Goal: Communication & Community: Participate in discussion

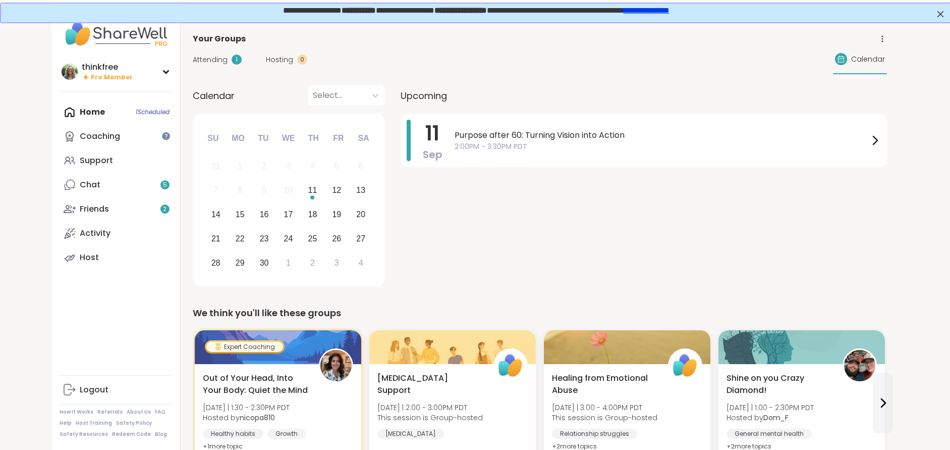
click at [214, 59] on span "Attending" at bounding box center [210, 59] width 35 height 11
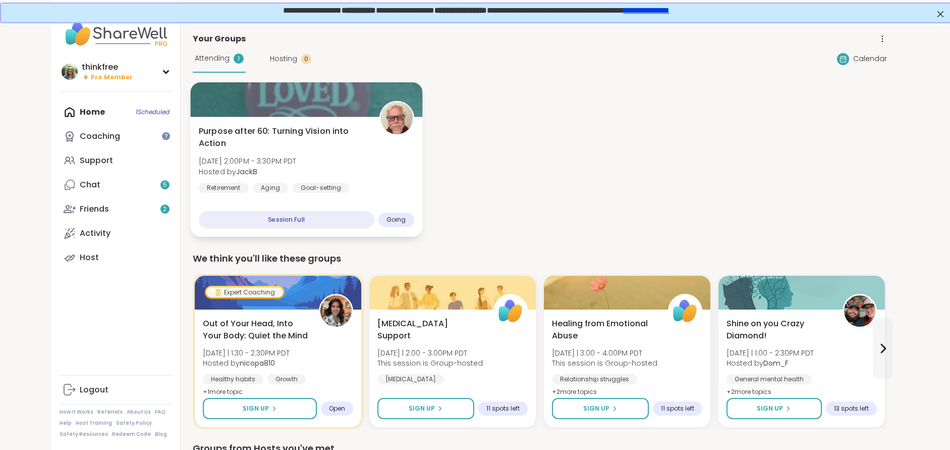
click at [310, 132] on span "Purpose after 60: Turning Vision into Action" at bounding box center [282, 137] width 169 height 25
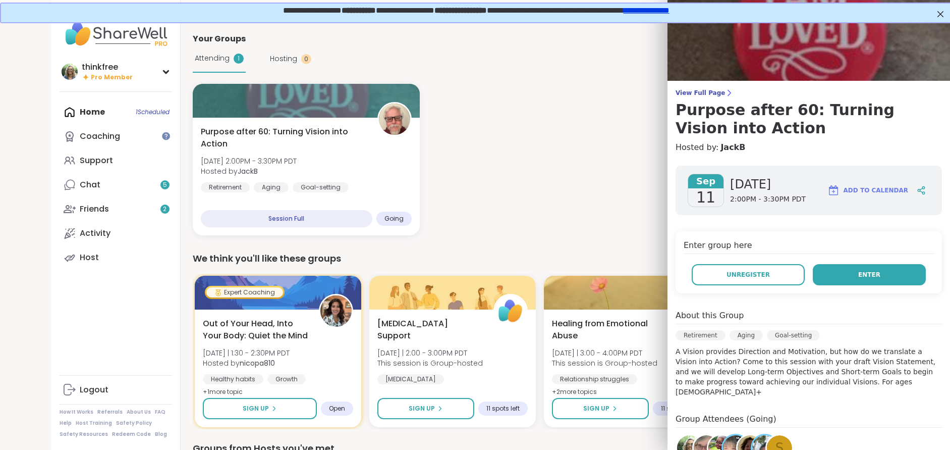
click at [889, 271] on button "Enter" at bounding box center [869, 274] width 113 height 21
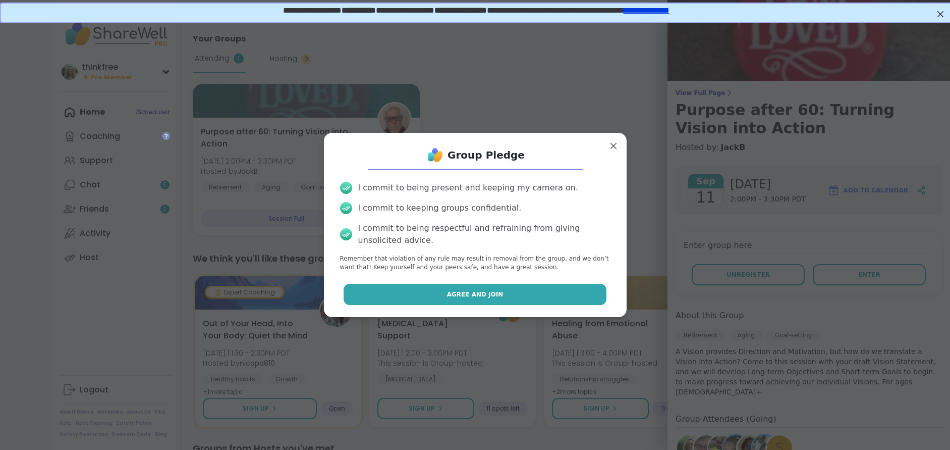
click at [497, 298] on span "Agree and Join" at bounding box center [475, 294] width 57 height 9
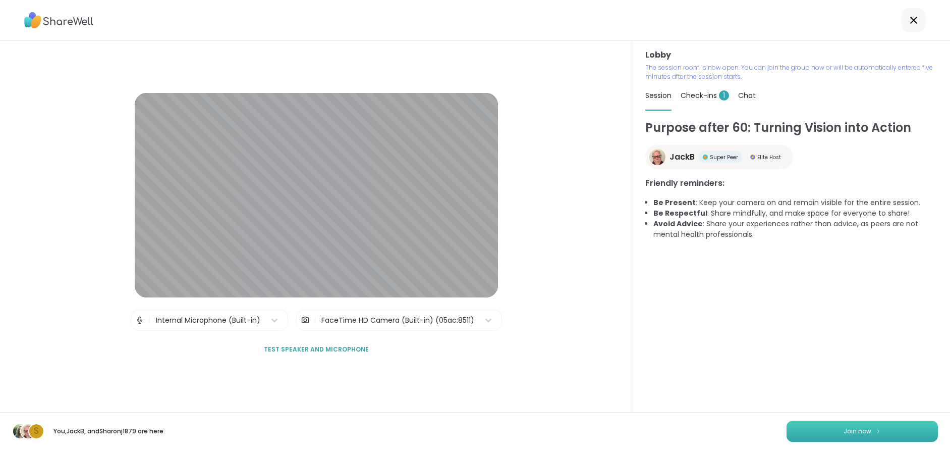
click at [869, 429] on span "Join now" at bounding box center [858, 430] width 28 height 9
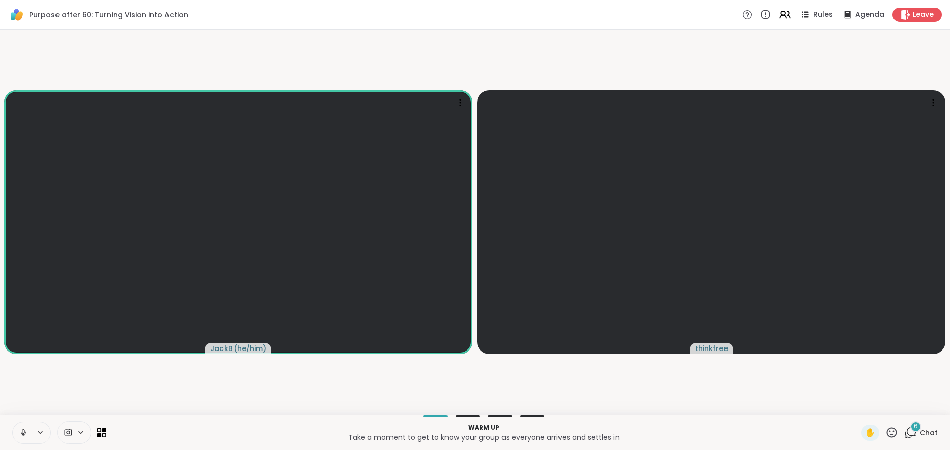
click at [928, 433] on span "Chat" at bounding box center [929, 432] width 18 height 10
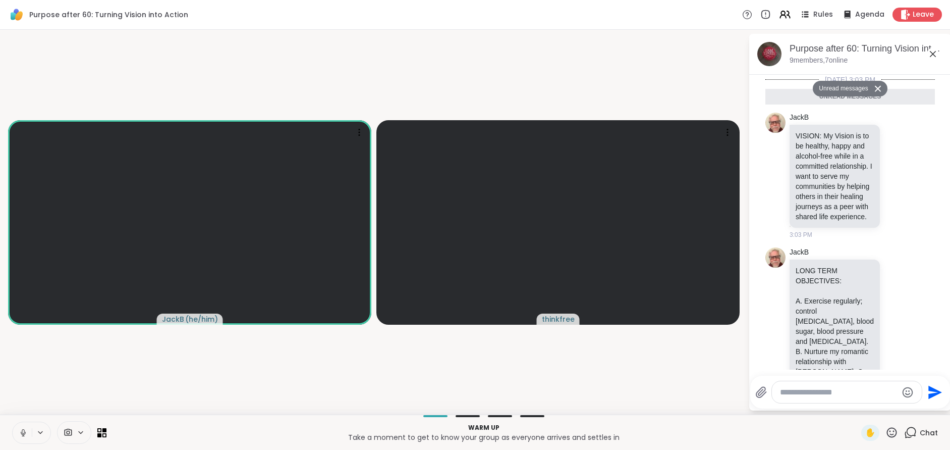
scroll to position [1957, 0]
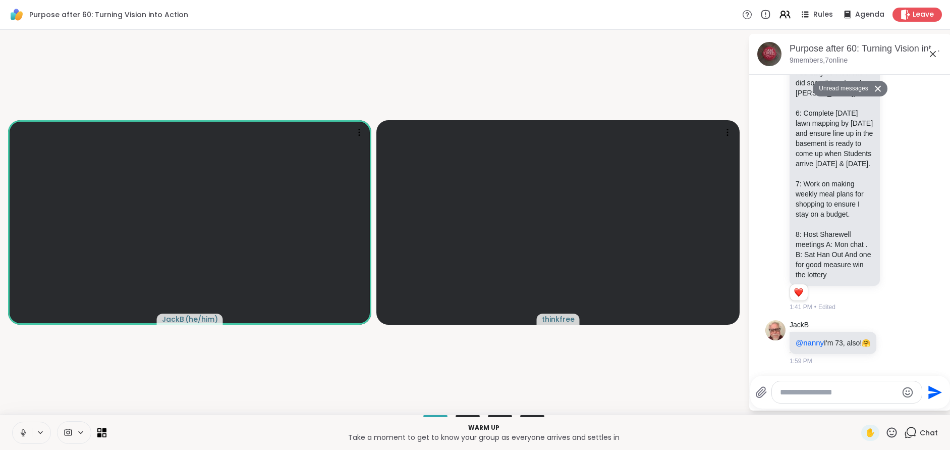
click at [801, 390] on textarea "Type your message" at bounding box center [839, 392] width 118 height 10
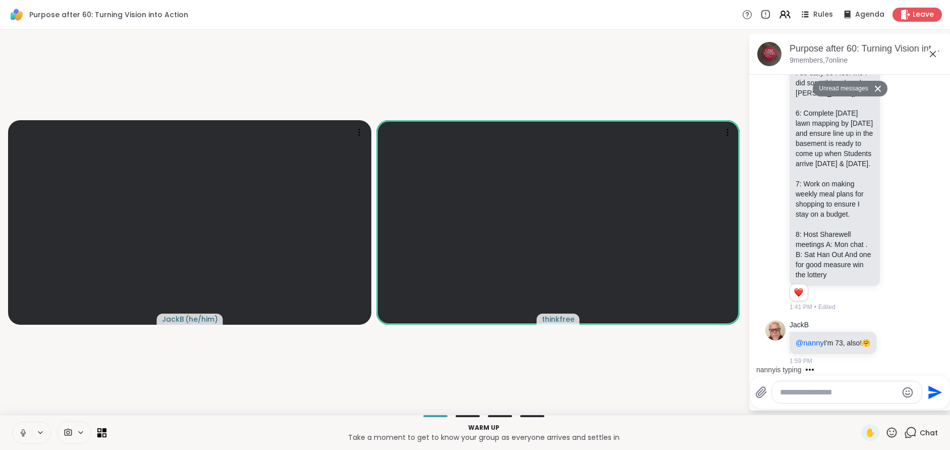
type textarea "*"
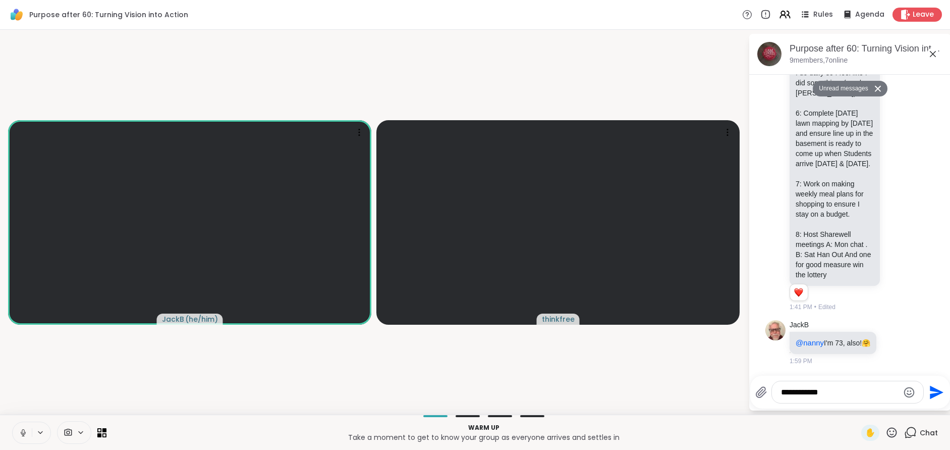
type textarea "**********"
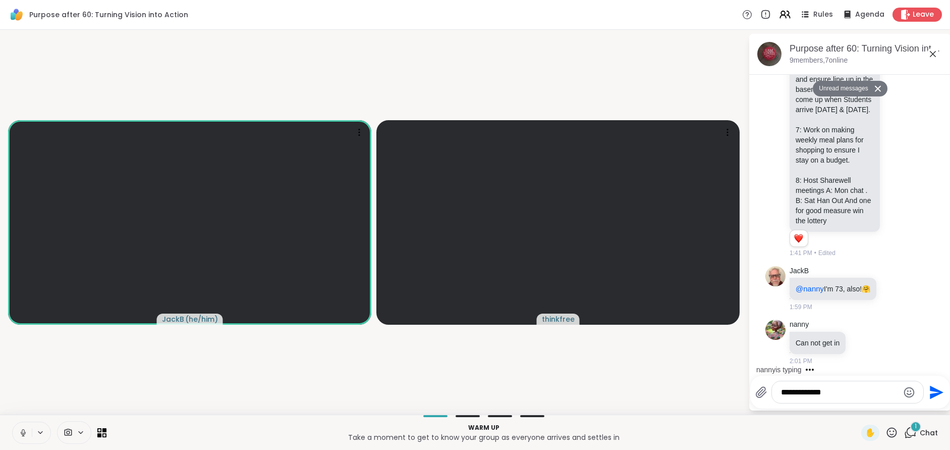
click at [933, 390] on body "Purpose after 60: Turning Vision into Action Rules Agenda Leave JackB ( he/him …" at bounding box center [475, 225] width 950 height 450
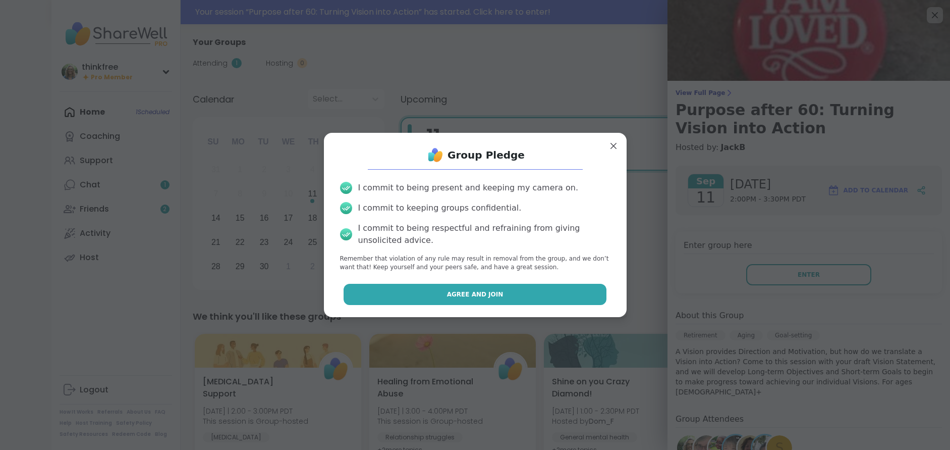
click at [487, 300] on button "Agree and Join" at bounding box center [475, 294] width 263 height 21
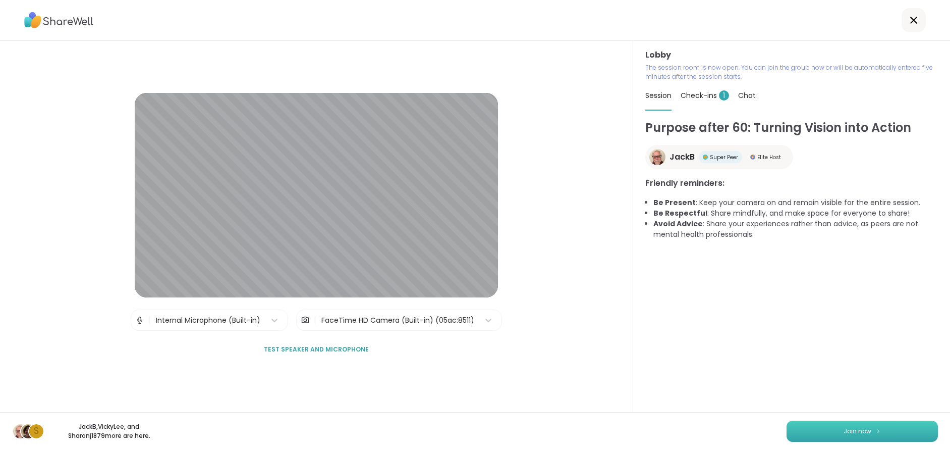
click at [851, 429] on span "Join now" at bounding box center [858, 430] width 28 height 9
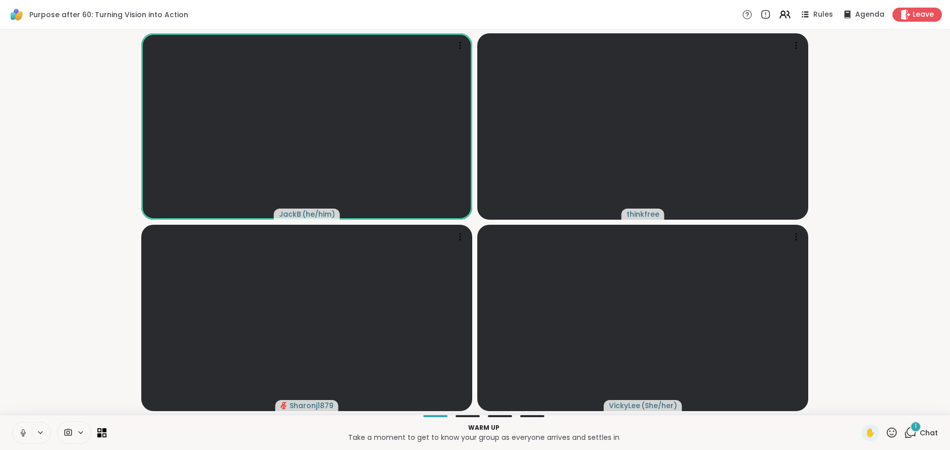
click at [22, 430] on icon at bounding box center [23, 431] width 3 height 5
click at [21, 430] on icon at bounding box center [23, 432] width 9 height 9
click at [21, 432] on icon at bounding box center [23, 432] width 5 height 3
click at [23, 429] on icon at bounding box center [23, 430] width 3 height 4
click at [20, 429] on icon at bounding box center [23, 432] width 9 height 9
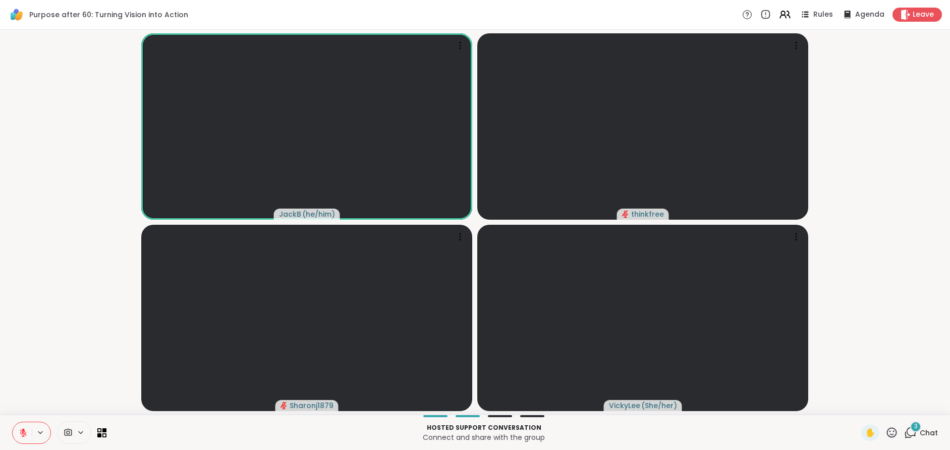
click at [22, 430] on icon at bounding box center [23, 432] width 7 height 7
click at [20, 429] on icon at bounding box center [23, 432] width 9 height 9
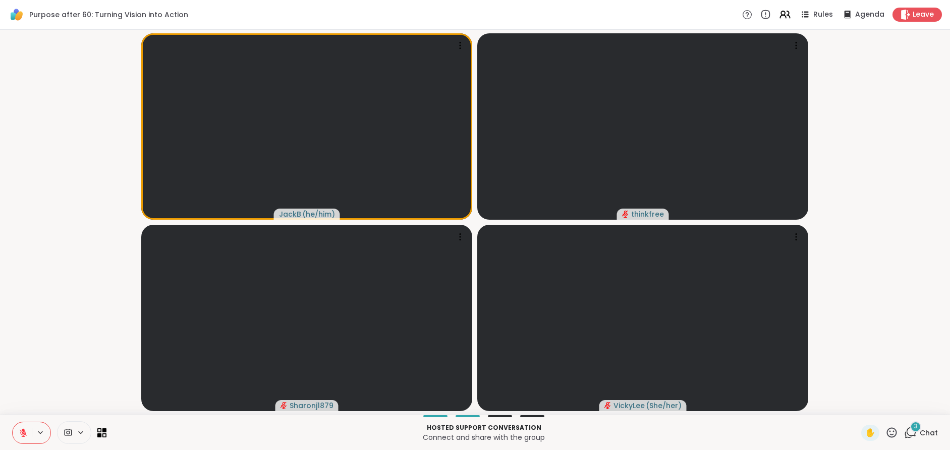
click at [891, 430] on icon at bounding box center [891, 432] width 13 height 13
click at [864, 404] on span "❤️" at bounding box center [862, 406] width 10 height 12
click at [20, 430] on icon at bounding box center [23, 432] width 9 height 9
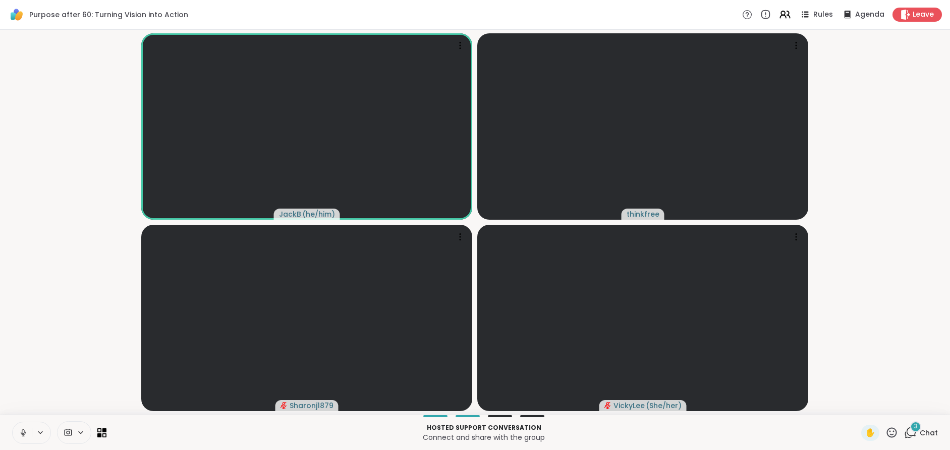
click at [22, 430] on icon at bounding box center [23, 432] width 9 height 9
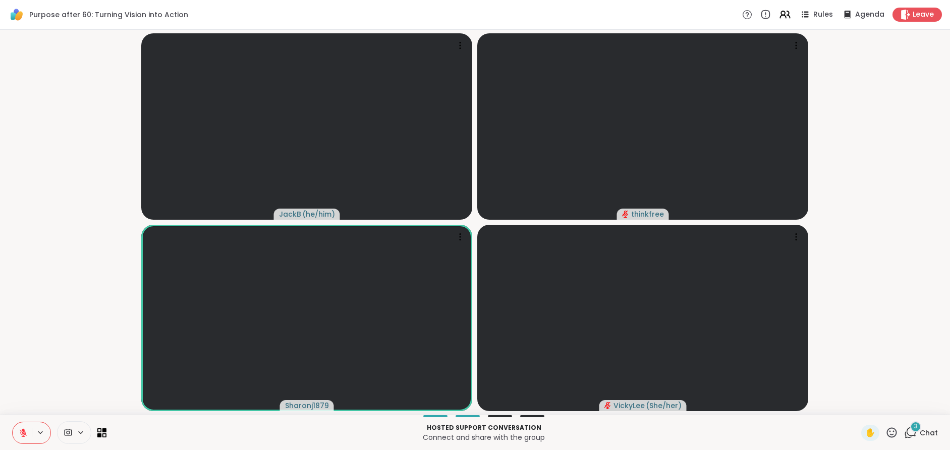
click at [888, 430] on icon at bounding box center [892, 432] width 10 height 10
click at [860, 403] on span "❤️" at bounding box center [862, 406] width 10 height 12
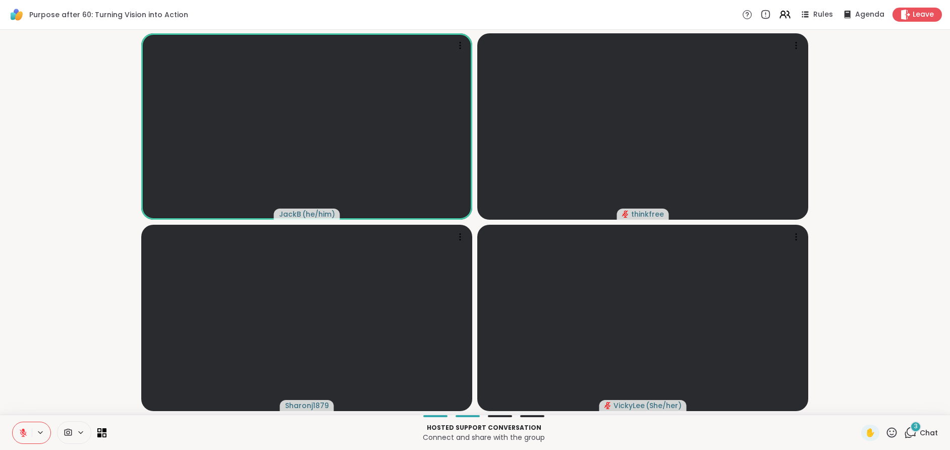
click at [20, 429] on icon at bounding box center [23, 432] width 7 height 7
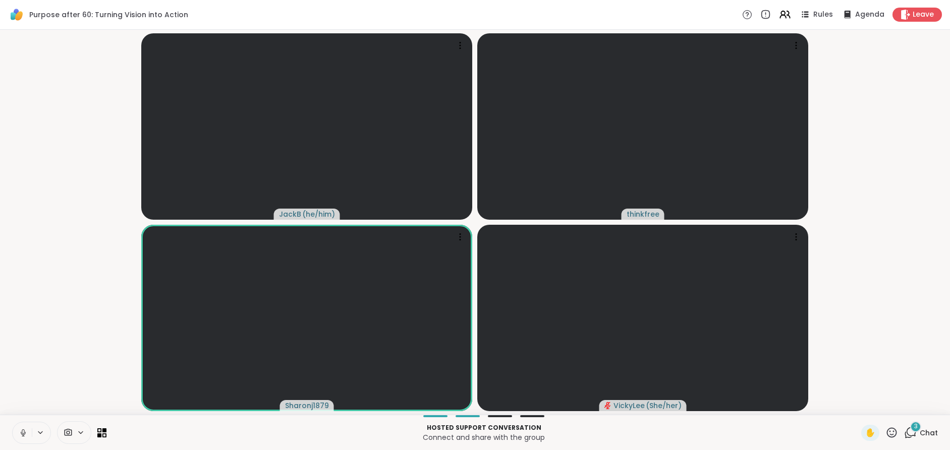
click at [21, 430] on icon at bounding box center [23, 432] width 9 height 9
click at [19, 429] on icon at bounding box center [23, 432] width 9 height 9
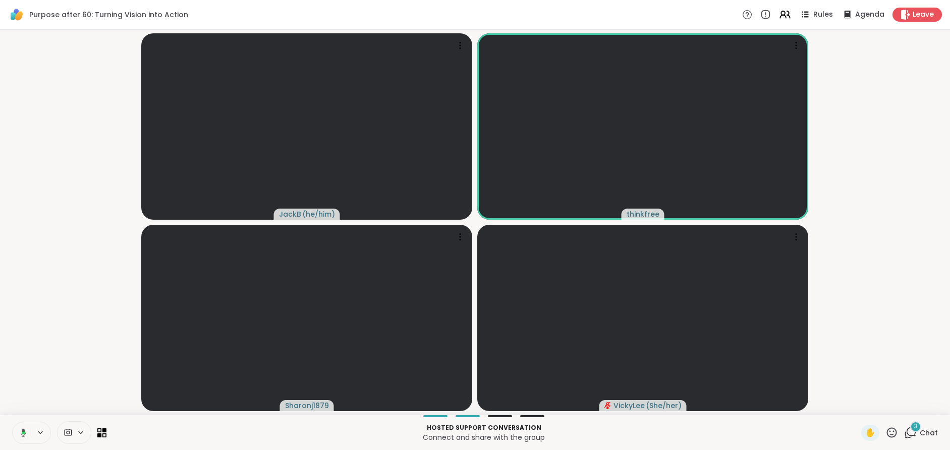
click at [16, 429] on button at bounding box center [21, 432] width 21 height 21
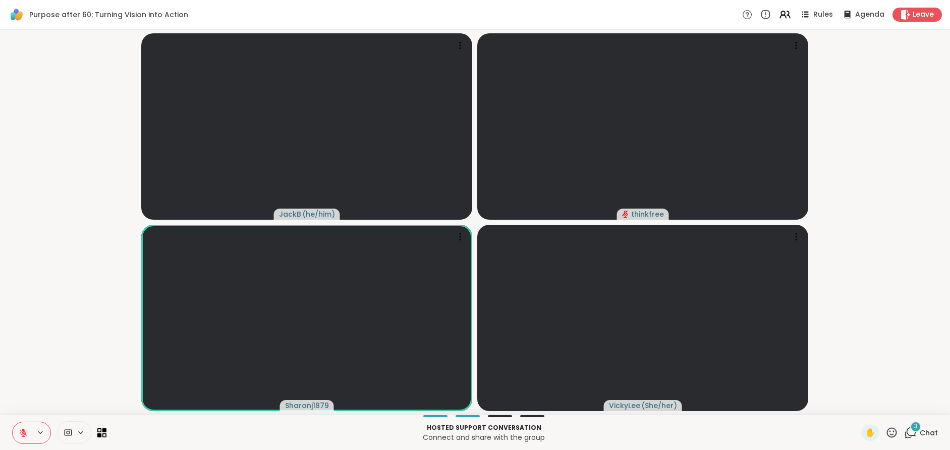
click at [890, 433] on icon at bounding box center [891, 432] width 13 height 13
click at [904, 404] on span "🌟" at bounding box center [907, 406] width 10 height 12
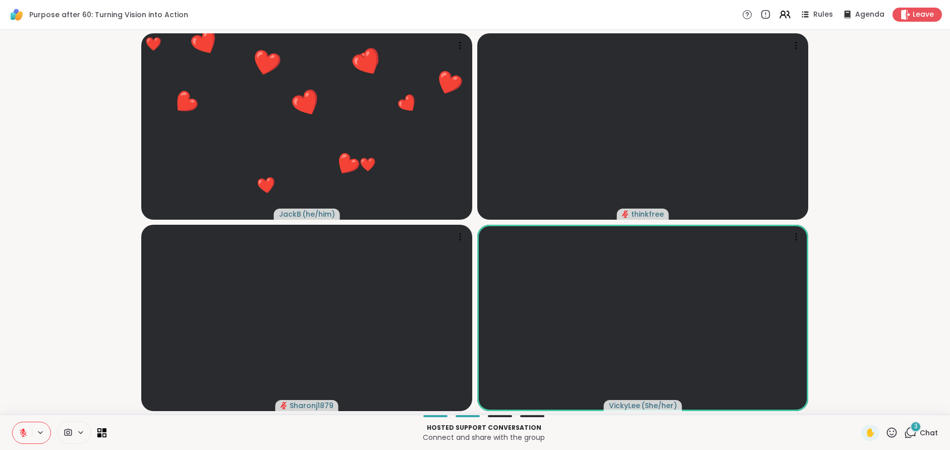
click at [891, 430] on icon at bounding box center [891, 432] width 13 height 13
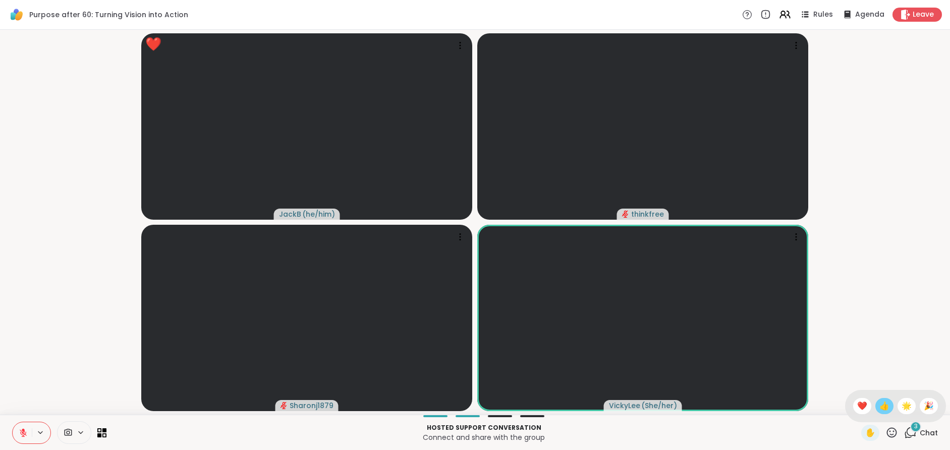
click at [884, 405] on span "👍" at bounding box center [884, 406] width 10 height 12
click at [892, 428] on icon at bounding box center [891, 432] width 13 height 13
click at [861, 407] on span "❤️" at bounding box center [862, 406] width 10 height 12
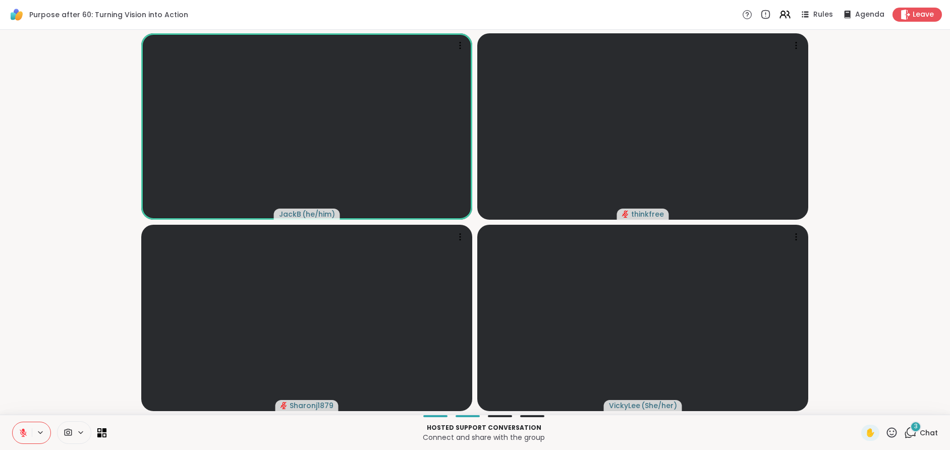
click at [21, 434] on icon at bounding box center [23, 432] width 9 height 9
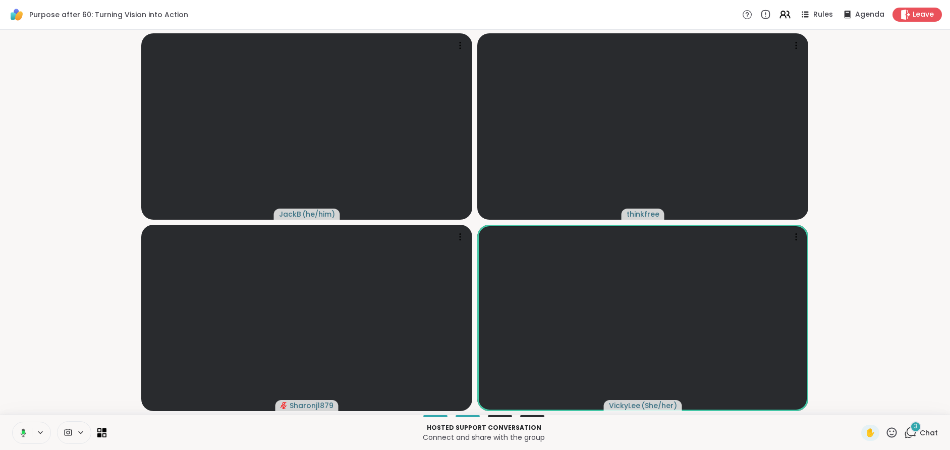
click at [20, 431] on icon at bounding box center [21, 432] width 9 height 9
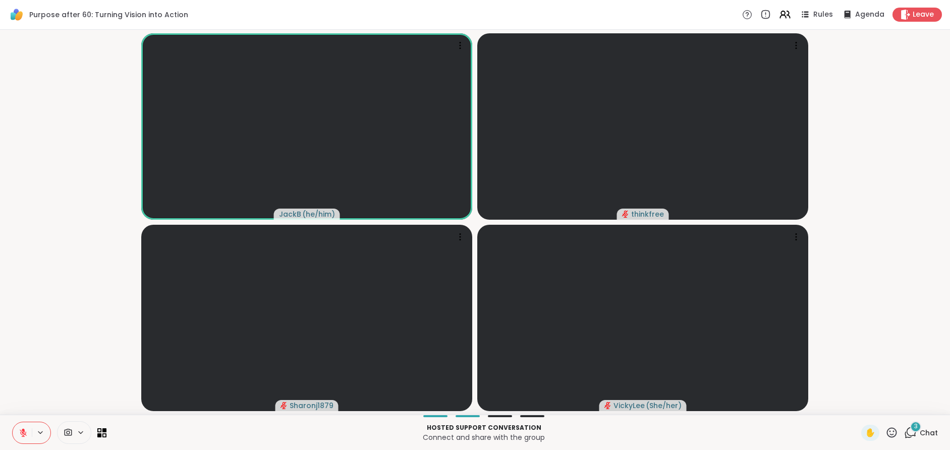
click at [21, 430] on icon at bounding box center [23, 432] width 7 height 7
click at [24, 434] on icon at bounding box center [23, 432] width 9 height 9
click at [24, 430] on icon at bounding box center [23, 430] width 3 height 4
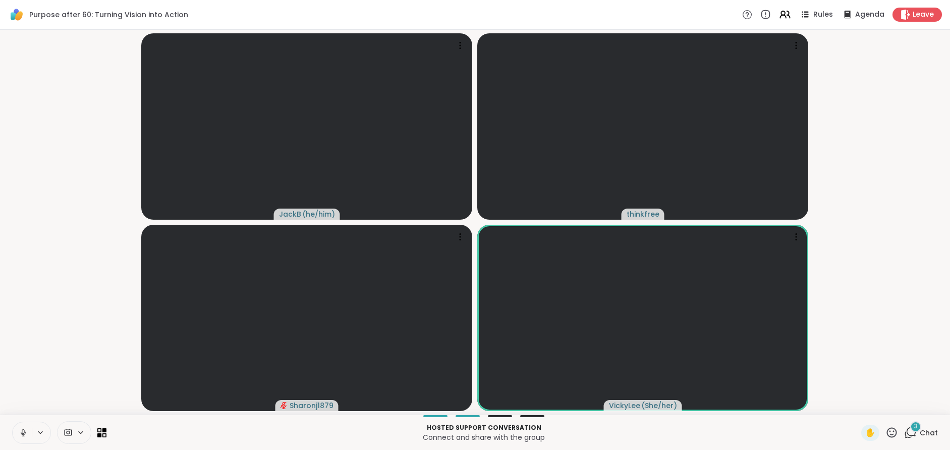
click at [892, 432] on icon at bounding box center [891, 432] width 13 height 13
click at [858, 404] on span "❤️" at bounding box center [862, 406] width 10 height 12
click at [891, 430] on icon at bounding box center [892, 432] width 10 height 10
click at [862, 407] on span "❤️" at bounding box center [862, 406] width 10 height 12
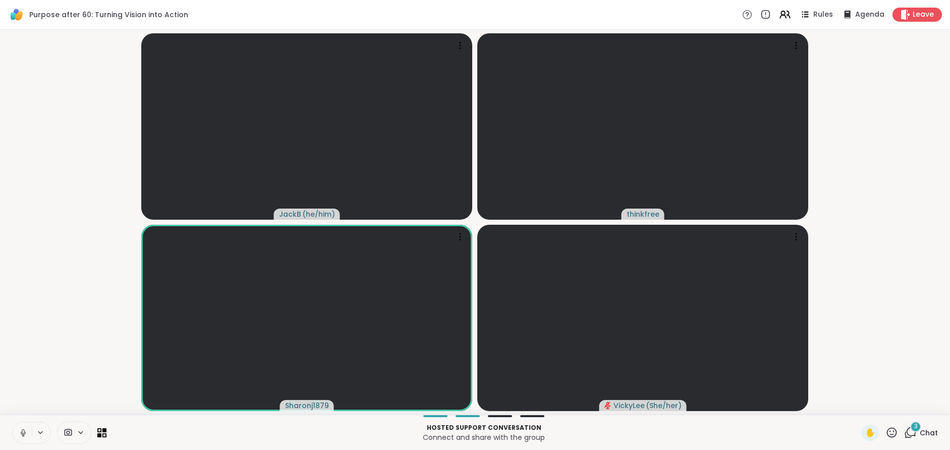
click at [19, 430] on icon at bounding box center [23, 432] width 9 height 9
click at [892, 433] on icon at bounding box center [891, 432] width 13 height 13
click at [886, 407] on span "👍" at bounding box center [884, 406] width 10 height 12
click at [893, 431] on icon at bounding box center [892, 432] width 10 height 10
click at [862, 404] on span "❤️" at bounding box center [862, 406] width 10 height 12
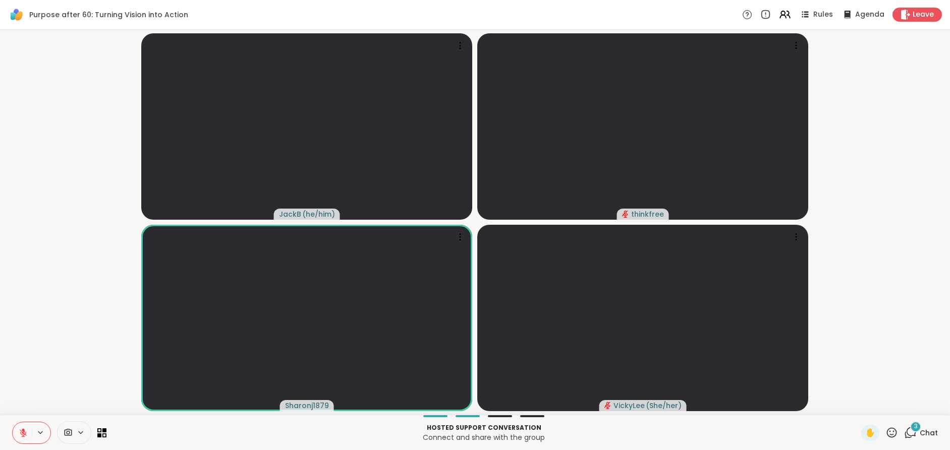
click at [20, 429] on icon at bounding box center [23, 432] width 9 height 9
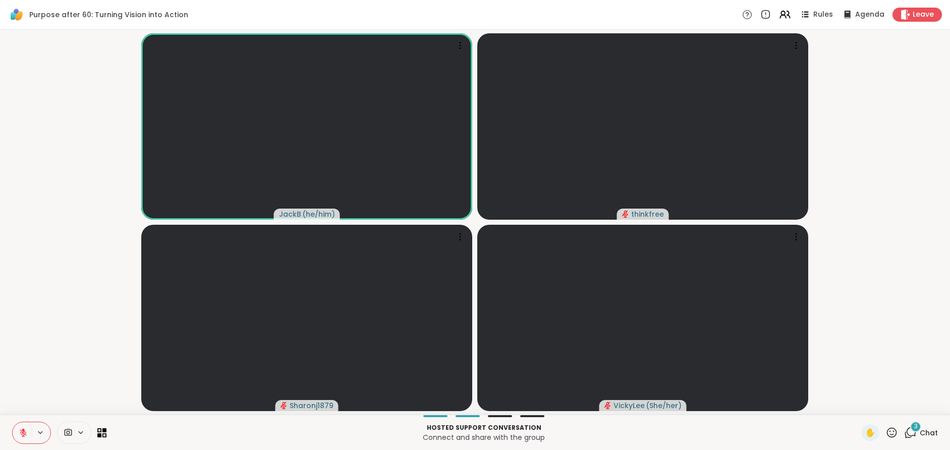
click at [21, 430] on icon at bounding box center [23, 432] width 9 height 9
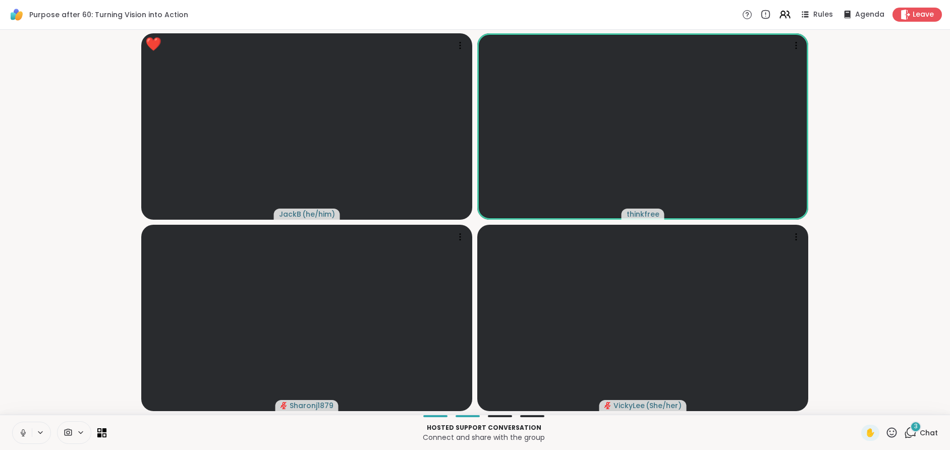
click at [22, 432] on icon at bounding box center [23, 431] width 3 height 5
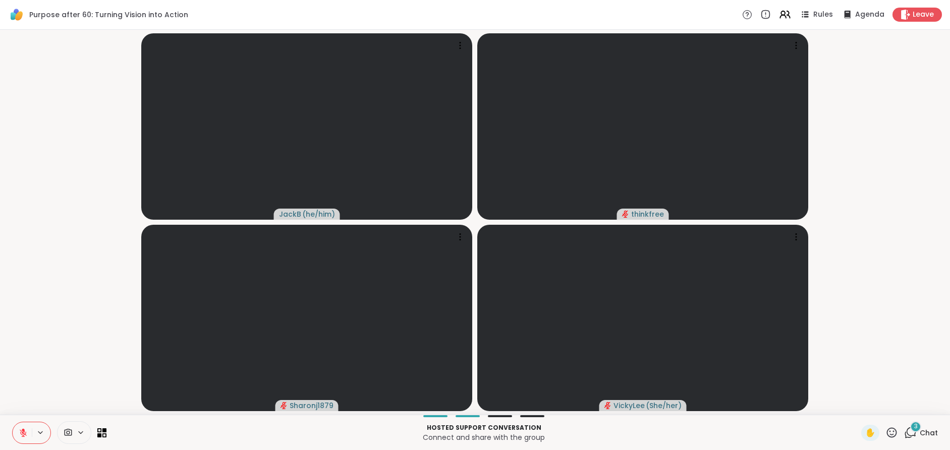
click at [949, 295] on html "Purpose after 60: Turning Vision into Action Rules Agenda Leave JackB ( he/him …" at bounding box center [475, 225] width 950 height 450
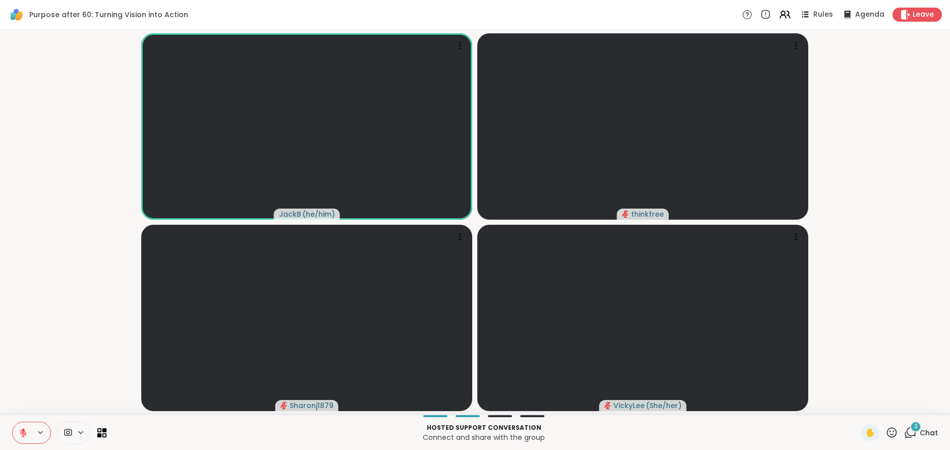
click at [21, 431] on icon at bounding box center [23, 432] width 9 height 9
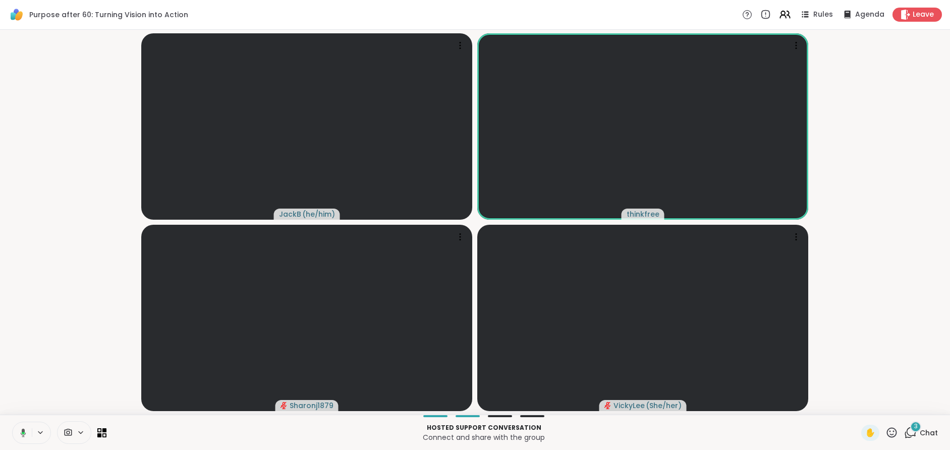
click at [22, 432] on icon at bounding box center [23, 432] width 3 height 3
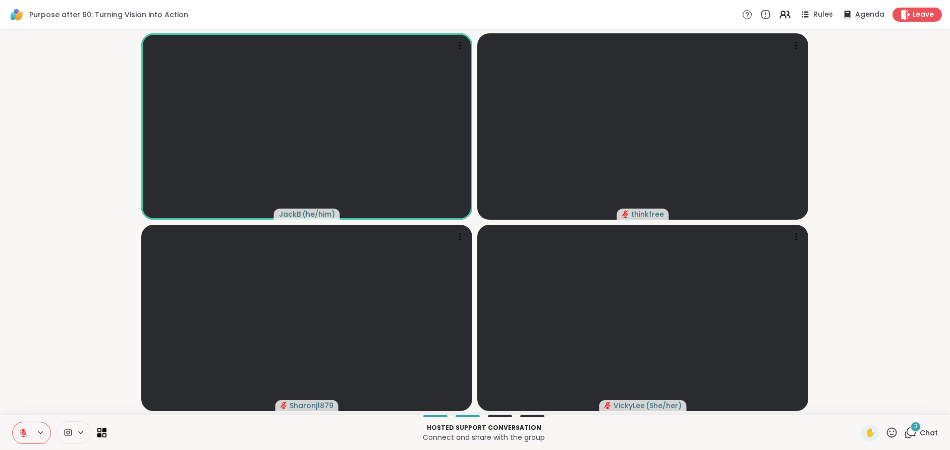
click at [21, 430] on icon at bounding box center [23, 432] width 7 height 7
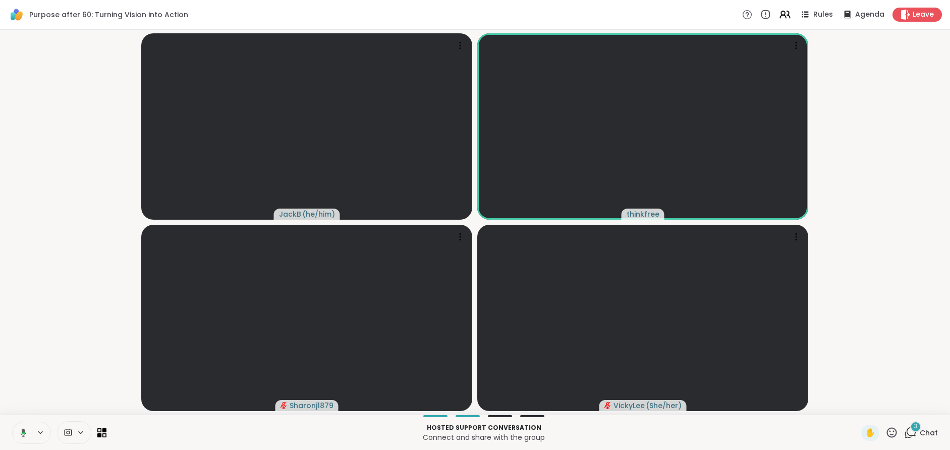
click at [19, 431] on icon at bounding box center [21, 432] width 9 height 9
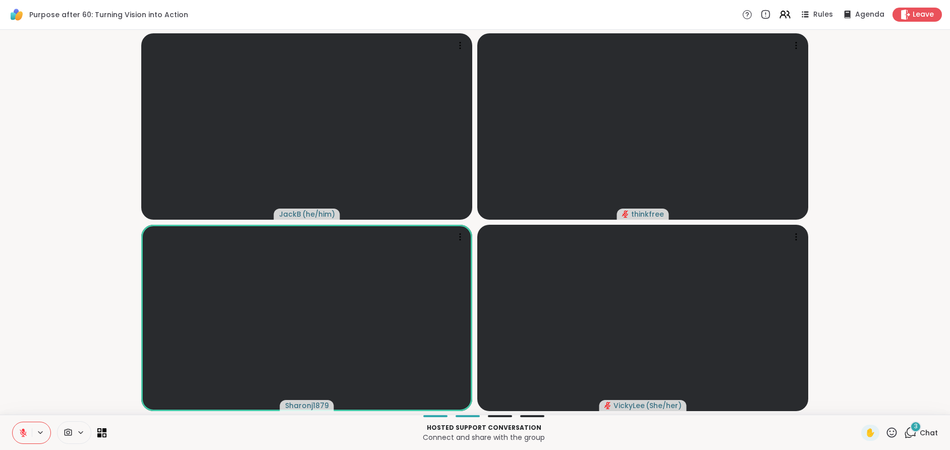
click at [892, 429] on icon at bounding box center [891, 432] width 13 height 13
click at [861, 404] on span "❤️" at bounding box center [862, 406] width 10 height 12
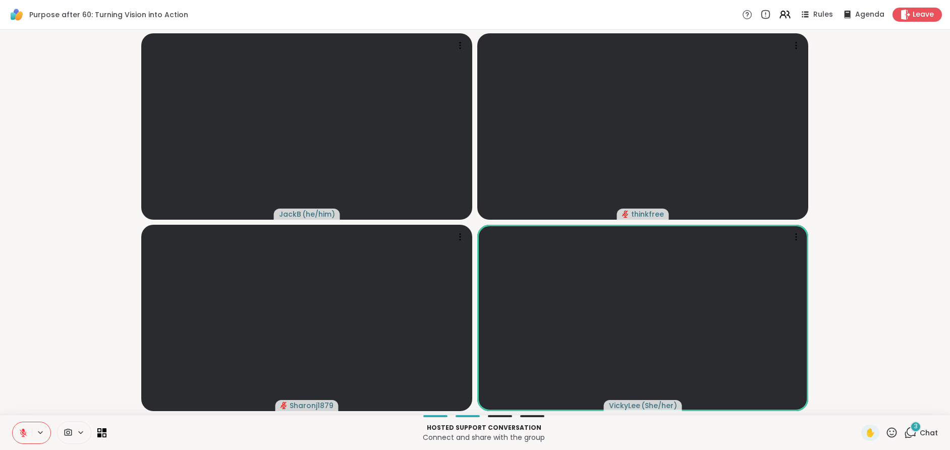
click at [891, 428] on icon at bounding box center [891, 432] width 13 height 13
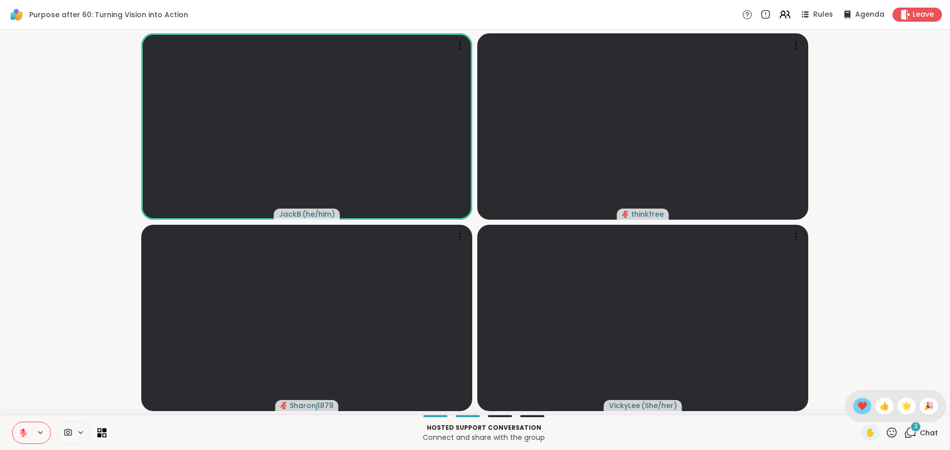
click at [857, 405] on span "❤️" at bounding box center [862, 406] width 10 height 12
click at [22, 429] on icon at bounding box center [23, 430] width 3 height 4
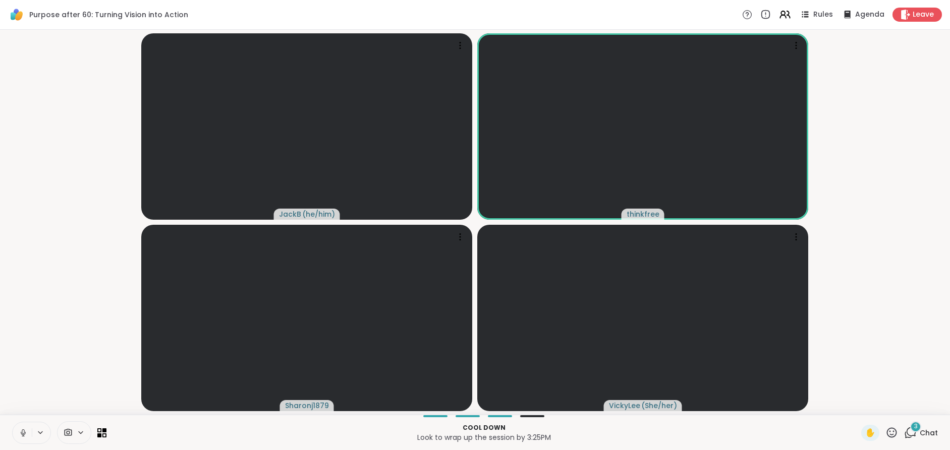
click at [22, 431] on icon at bounding box center [23, 431] width 3 height 5
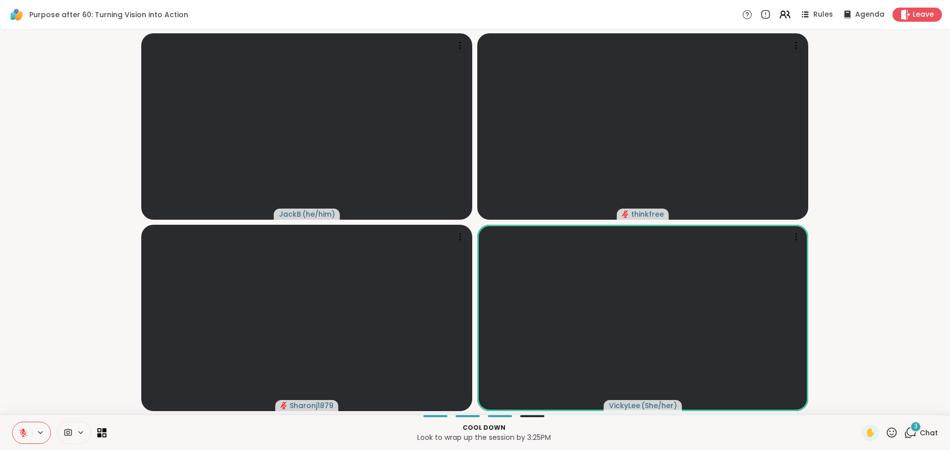
click at [21, 431] on icon at bounding box center [23, 432] width 9 height 9
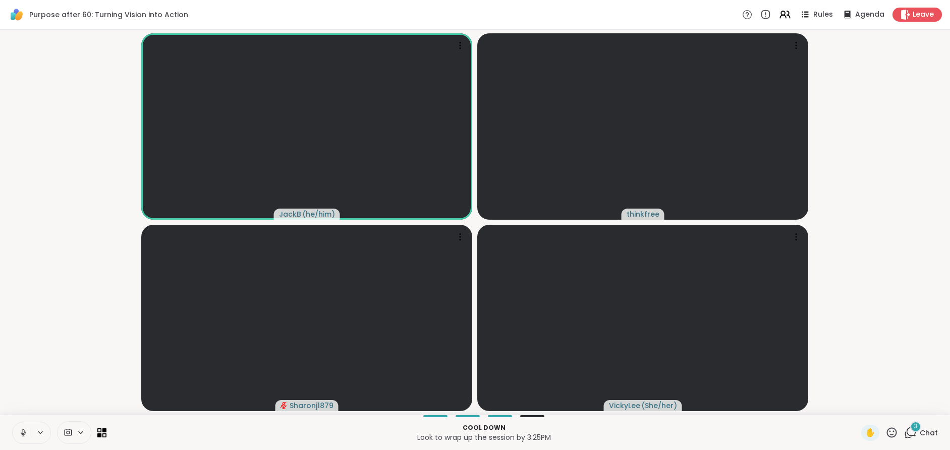
click at [891, 431] on icon at bounding box center [892, 432] width 10 height 10
click at [860, 404] on span "❤️" at bounding box center [862, 406] width 10 height 12
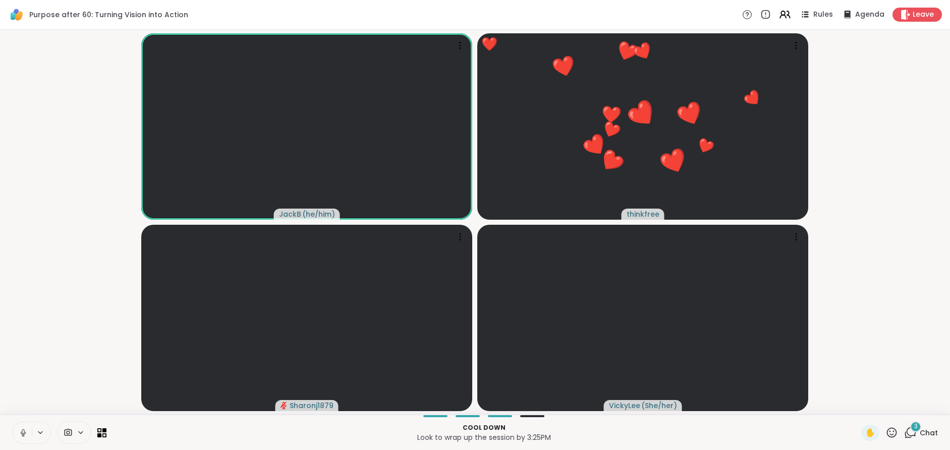
click at [15, 429] on button at bounding box center [22, 432] width 19 height 21
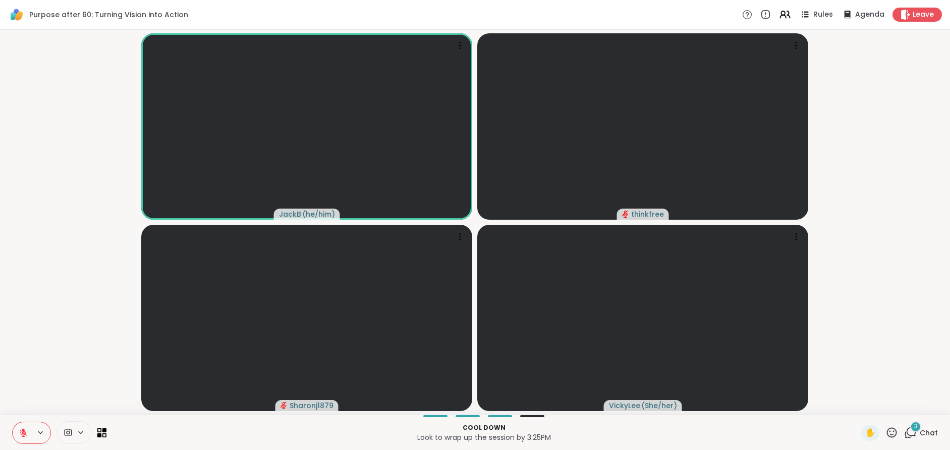
click at [22, 428] on icon at bounding box center [23, 432] width 9 height 9
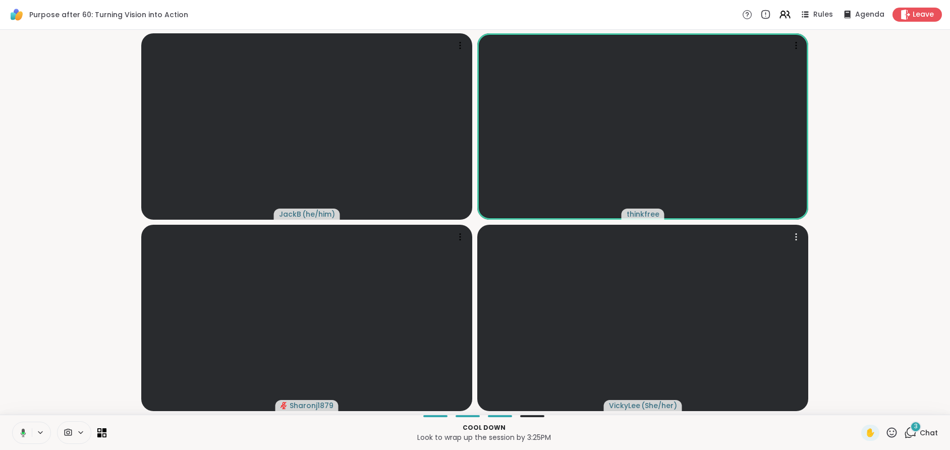
drag, startPoint x: 665, startPoint y: 313, endPoint x: 772, endPoint y: 3, distance: 328.7
click at [687, 292] on video at bounding box center [642, 317] width 331 height 186
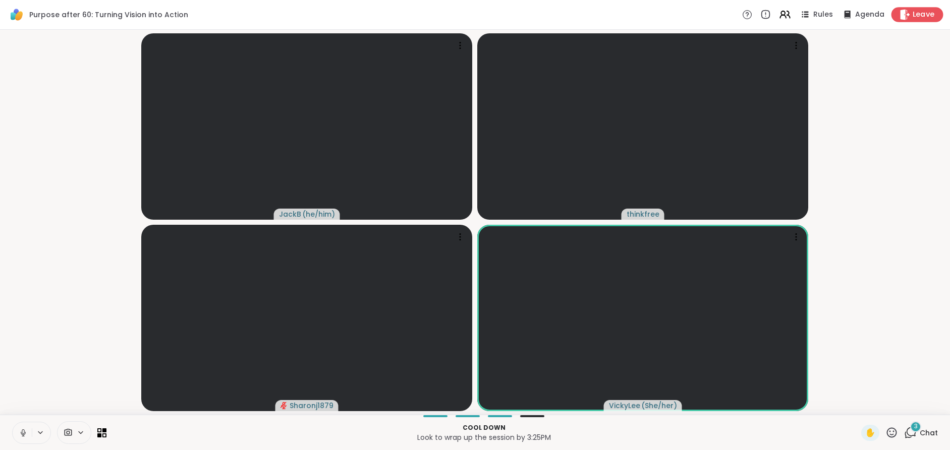
click at [917, 12] on span "Leave" at bounding box center [924, 15] width 22 height 11
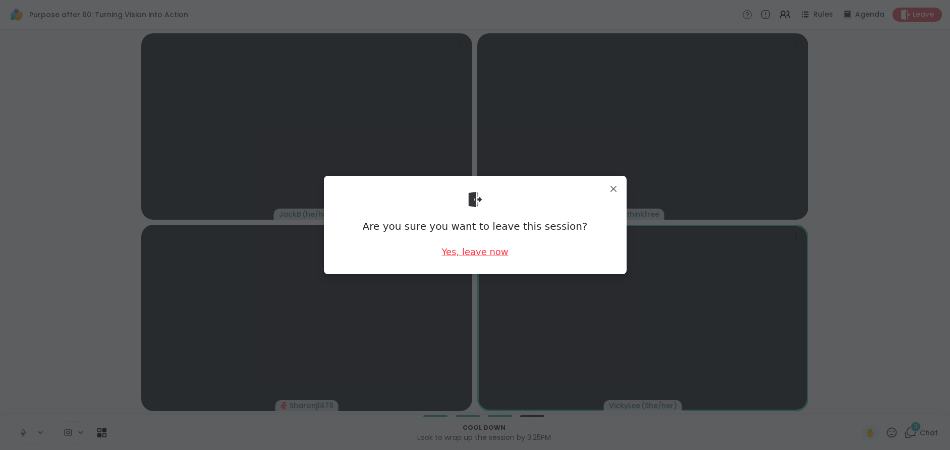
click at [483, 251] on div "Yes, leave now" at bounding box center [474, 251] width 67 height 13
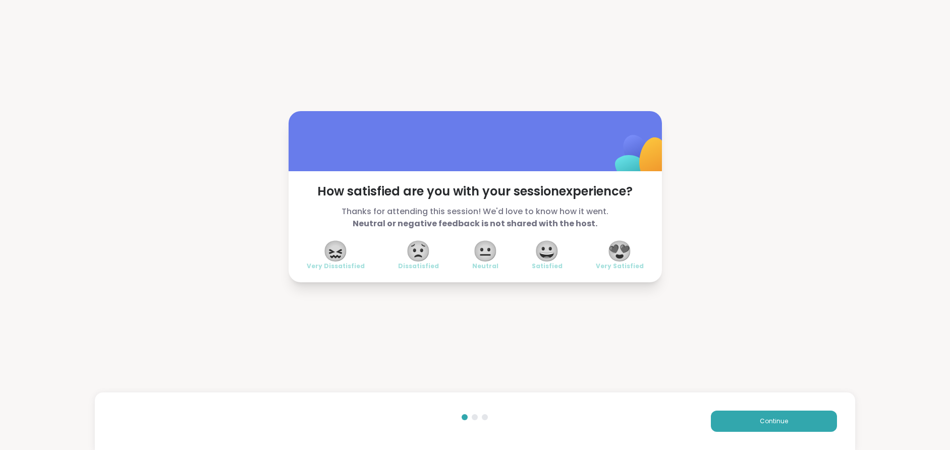
click at [620, 251] on span "😍" at bounding box center [619, 251] width 25 height 18
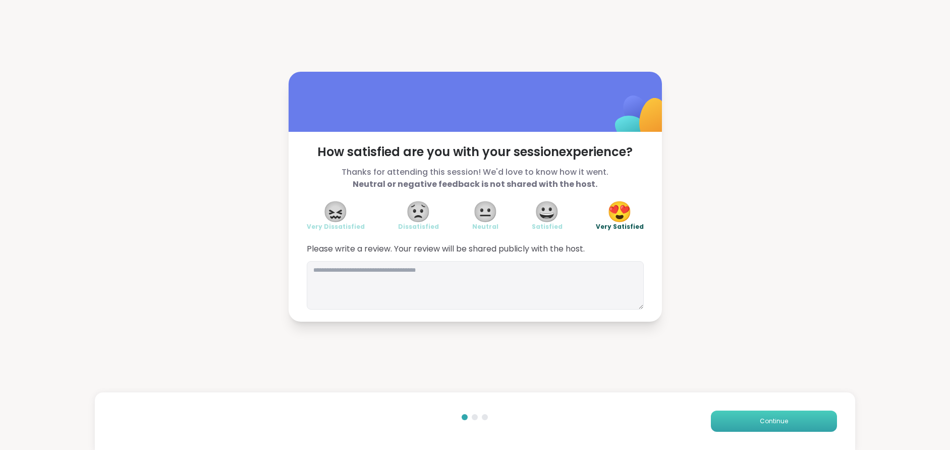
click at [765, 422] on span "Continue" at bounding box center [774, 420] width 28 height 9
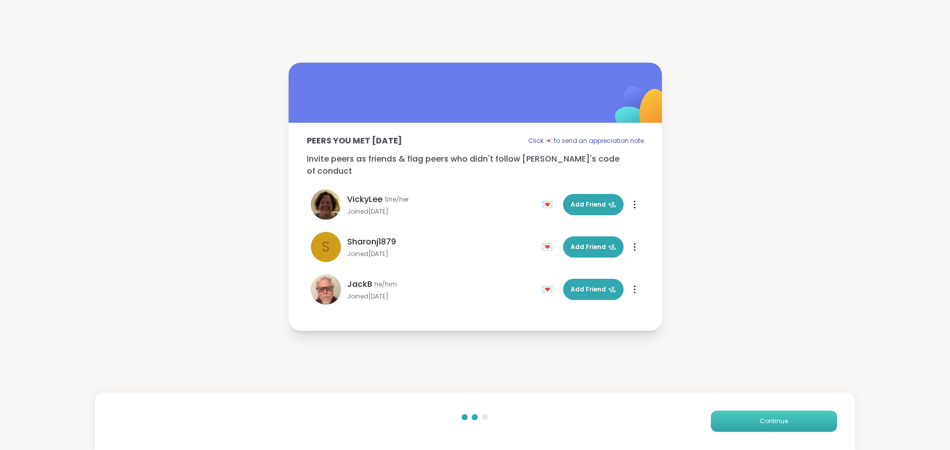
click at [765, 418] on span "Continue" at bounding box center [774, 420] width 28 height 9
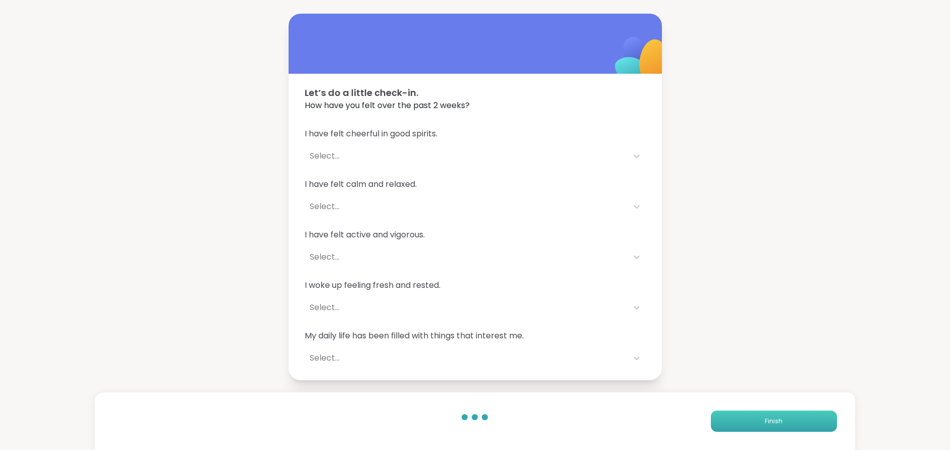
click at [786, 417] on button "Finish" at bounding box center [774, 420] width 126 height 21
